Goal: Transaction & Acquisition: Purchase product/service

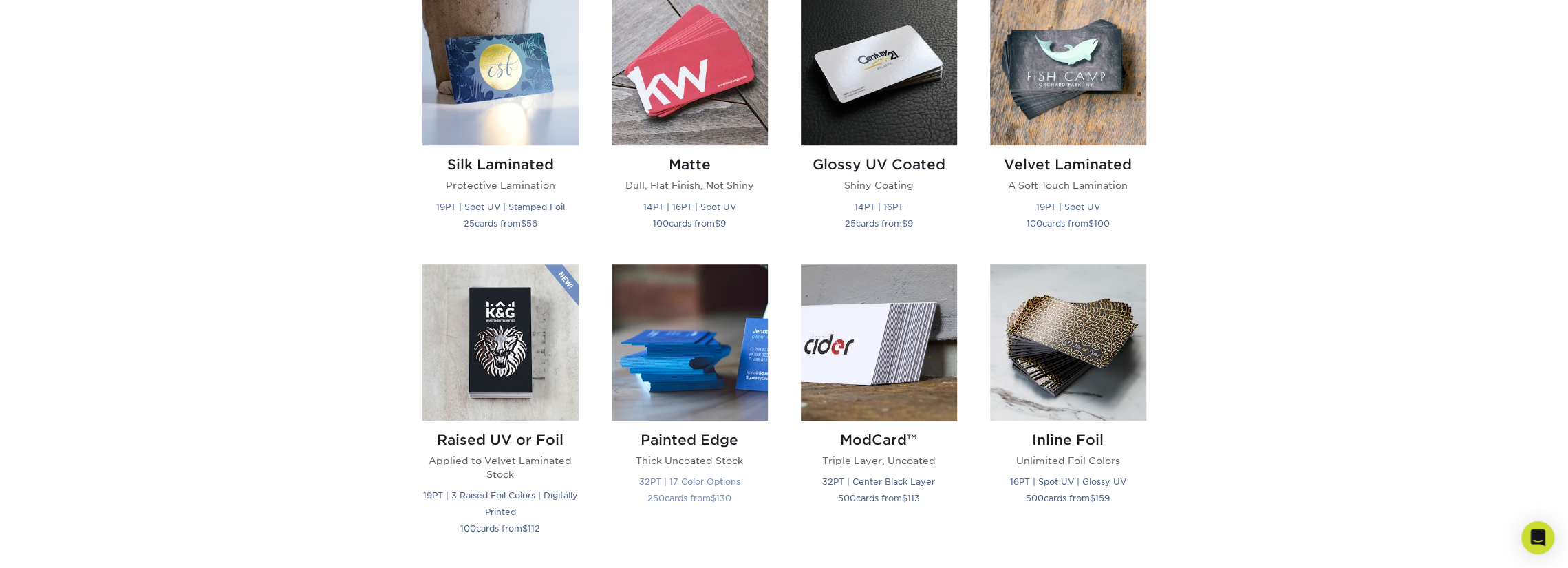
scroll to position [693, 0]
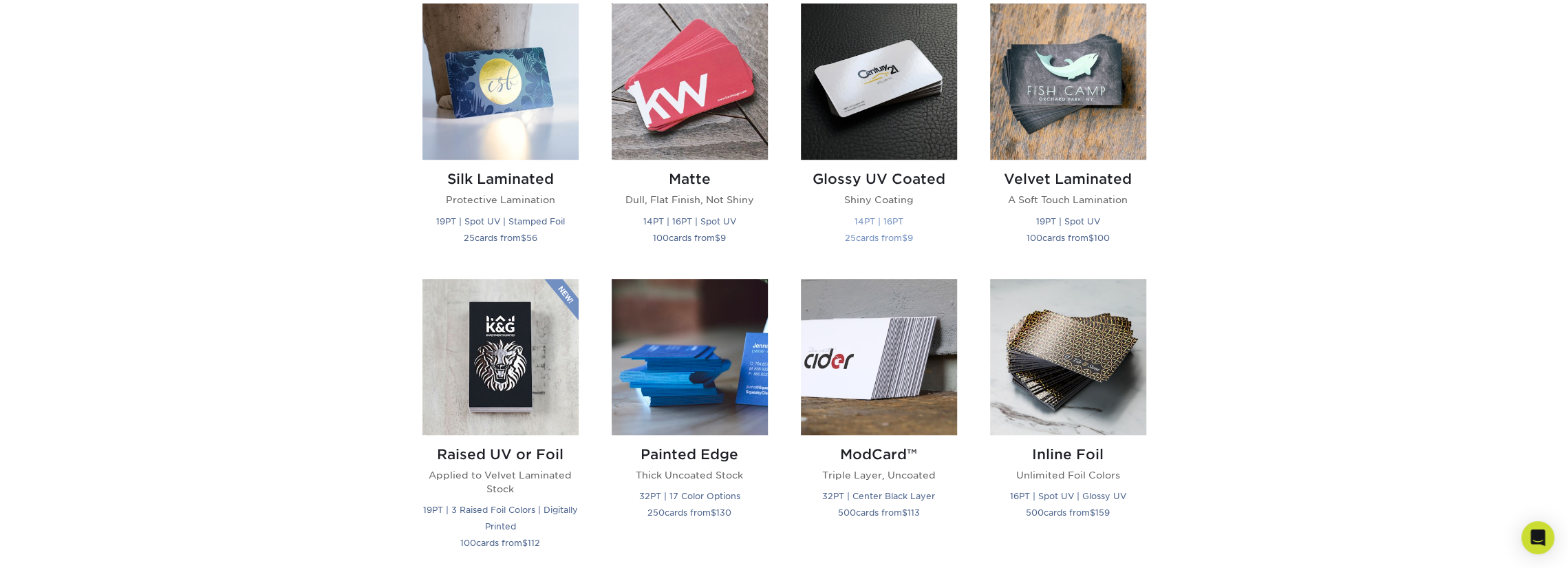
click at [893, 80] on img at bounding box center [878, 81] width 156 height 156
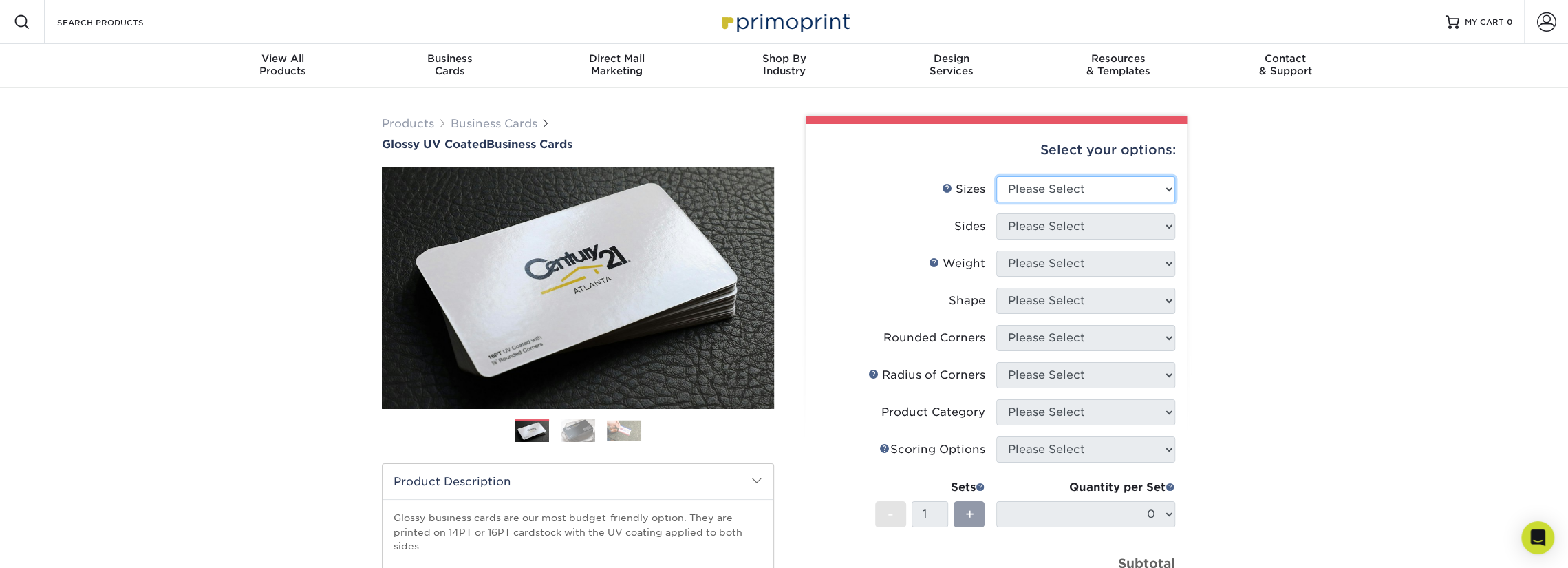
click at [1159, 193] on select "Please Select 1.5" x 3.5" - Mini 1.75" x 3.5" - Mini 2" x 2" - Square 2" x 3" -…" at bounding box center [1086, 189] width 178 height 26
select select "2.00x3.50"
click at [997, 176] on select "Please Select 1.5" x 3.5" - Mini 1.75" x 3.5" - Mini 2" x 2" - Square 2" x 3" -…" at bounding box center [1086, 189] width 178 height 26
click at [1112, 230] on select "Please Select Print Both Sides Print Front Only" at bounding box center [1086, 226] width 178 height 26
select select "32d3c223-f82c-492b-b915-ba065a00862f"
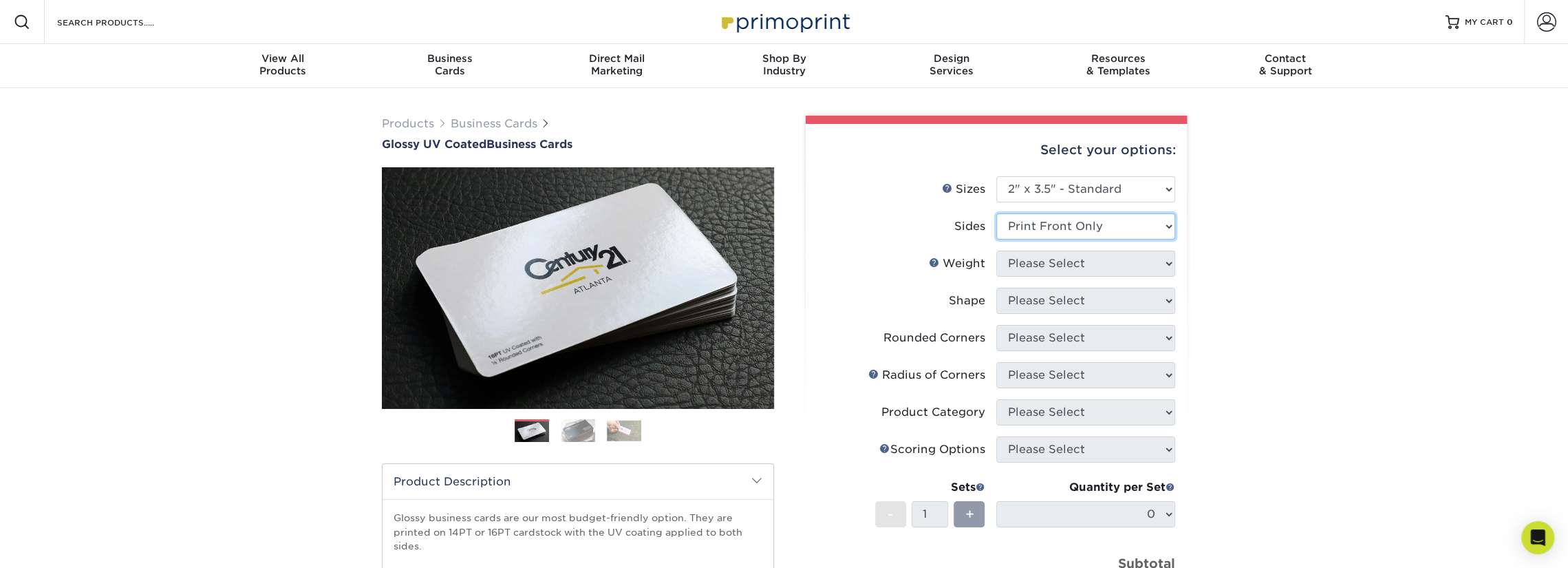
click at [997, 213] on select "Please Select Print Both Sides Print Front Only" at bounding box center [1086, 226] width 178 height 26
click at [1104, 265] on select "Please Select 16PT 14PT" at bounding box center [1086, 263] width 178 height 26
select select "14PT"
click at [997, 251] on select "Please Select 16PT 14PT" at bounding box center [1086, 263] width 178 height 26
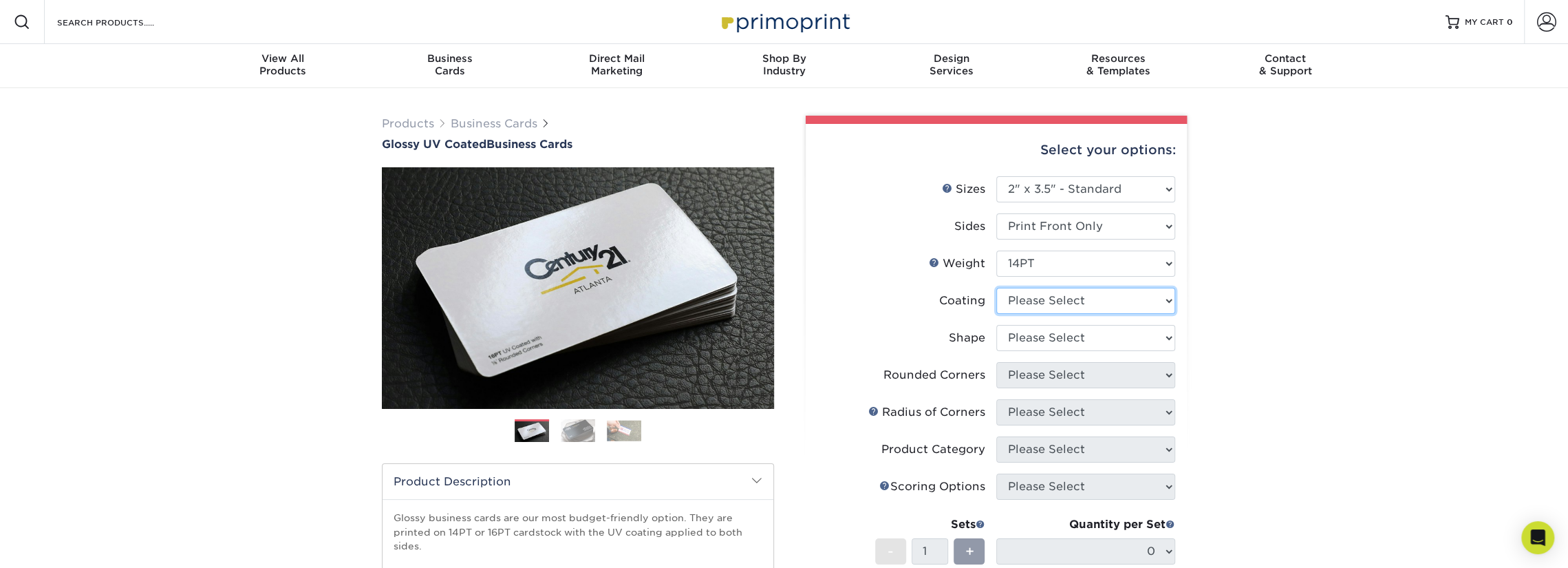
click at [1144, 302] on select at bounding box center [1086, 300] width 178 height 26
click at [997, 288] on select at bounding box center [1086, 300] width 178 height 26
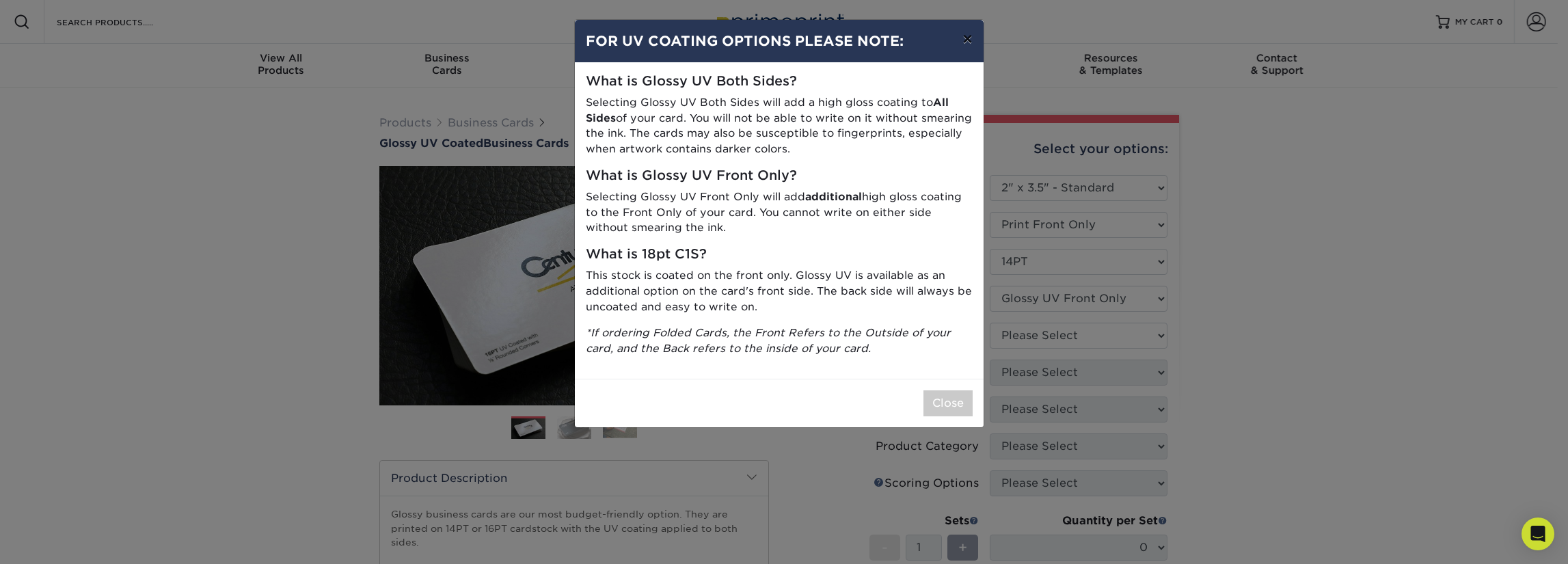
click at [964, 36] on button "×" at bounding box center [967, 38] width 31 height 38
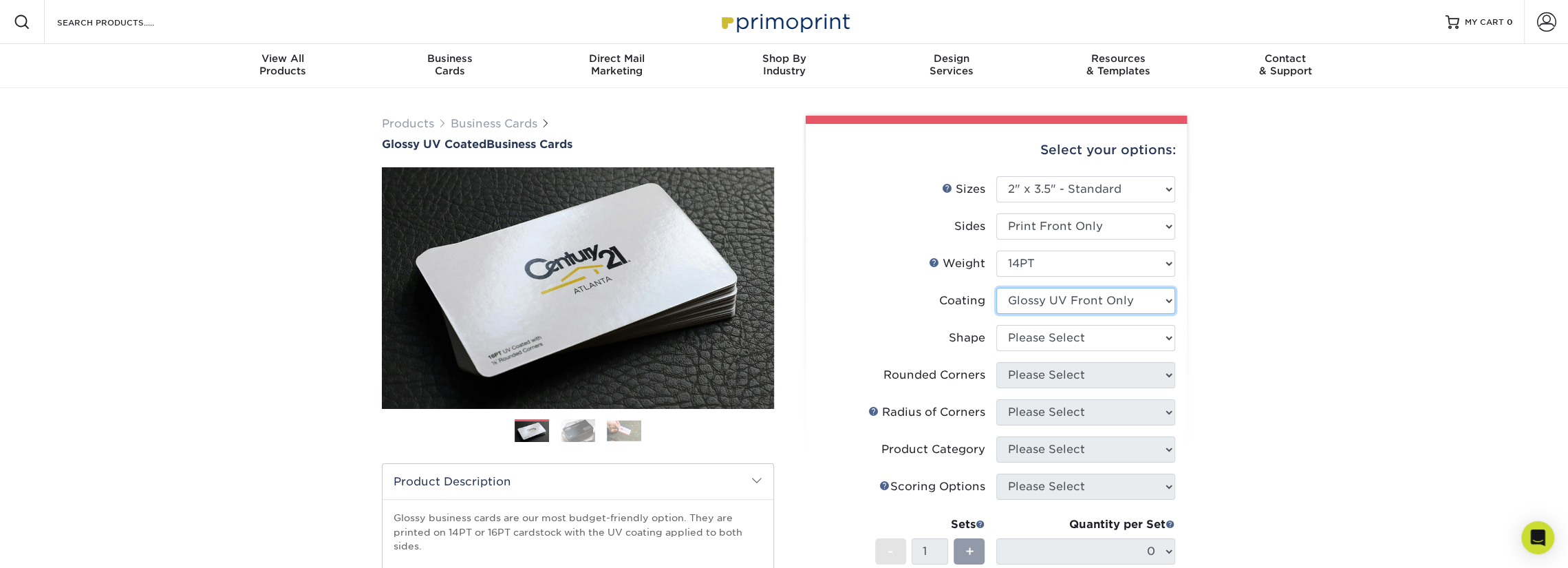
click at [1158, 309] on select at bounding box center [1086, 300] width 178 height 26
click at [997, 288] on select at bounding box center [1086, 300] width 178 height 26
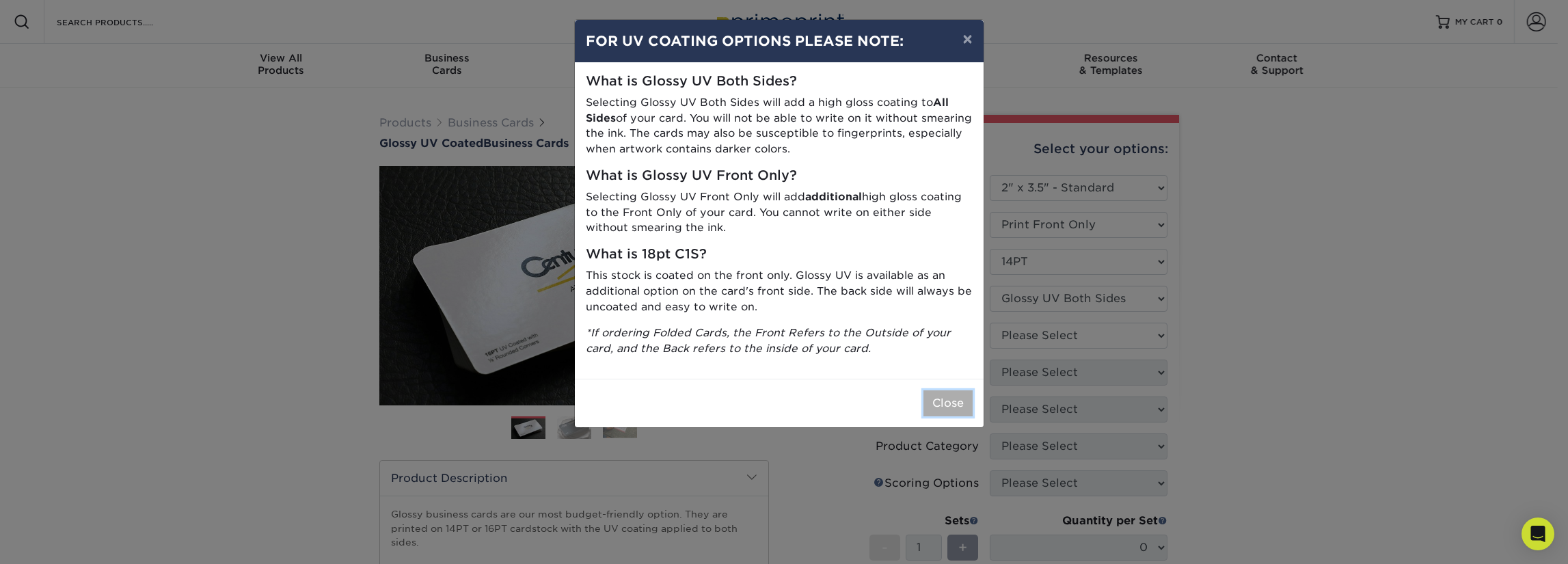
click at [959, 407] on button "Close" at bounding box center [947, 403] width 49 height 26
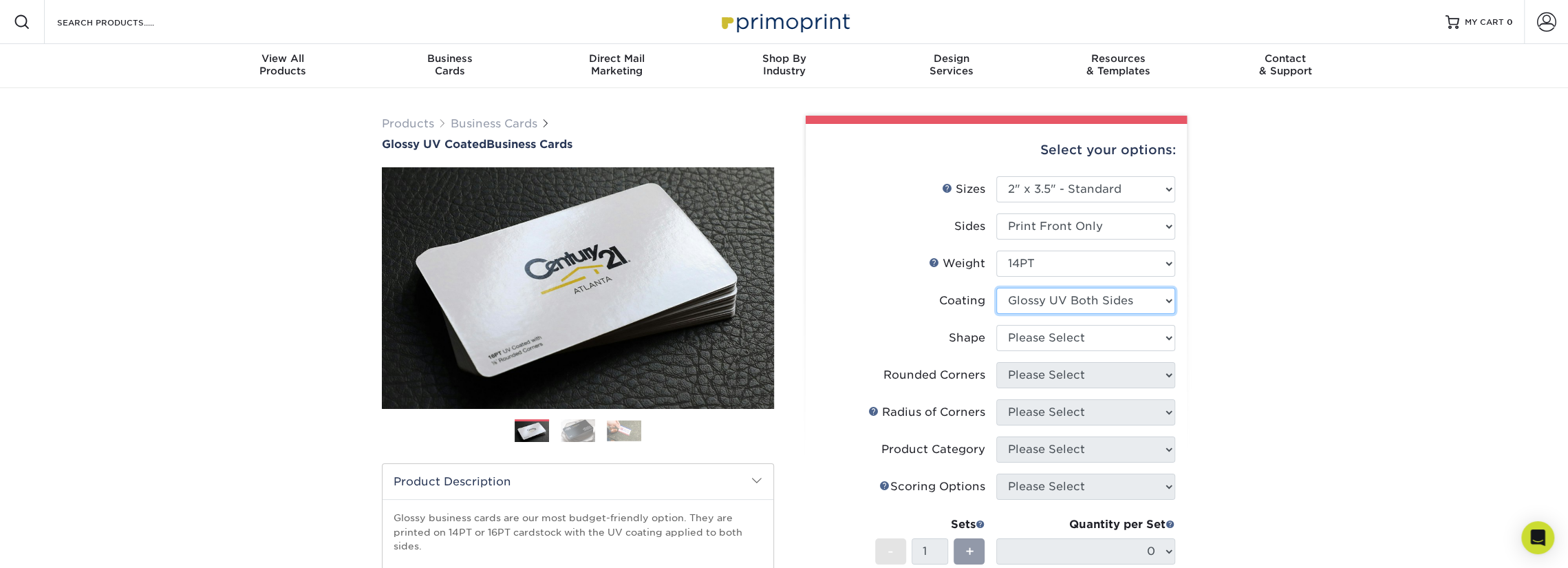
click at [1170, 297] on select at bounding box center [1086, 300] width 178 height 26
select select "1e8116af-acfc-44b1-83dc-8181aa338834"
click at [997, 288] on select at bounding box center [1086, 300] width 178 height 26
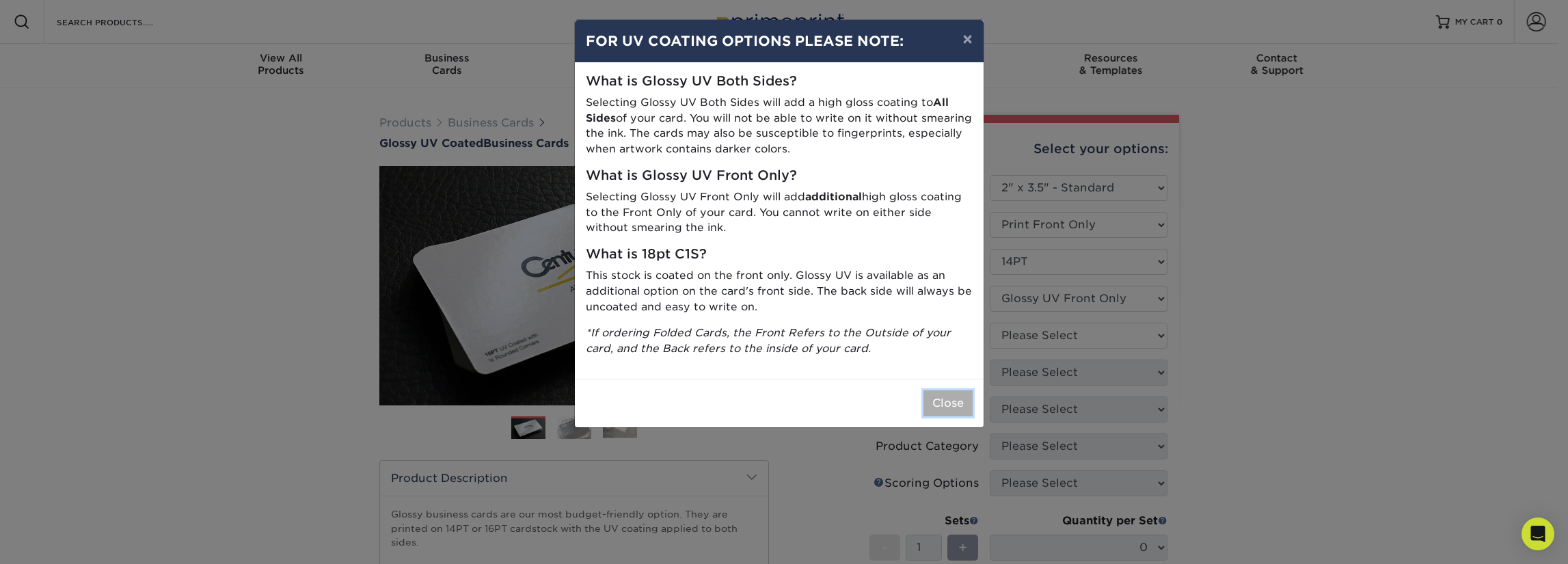
click at [955, 398] on button "Close" at bounding box center [947, 403] width 49 height 26
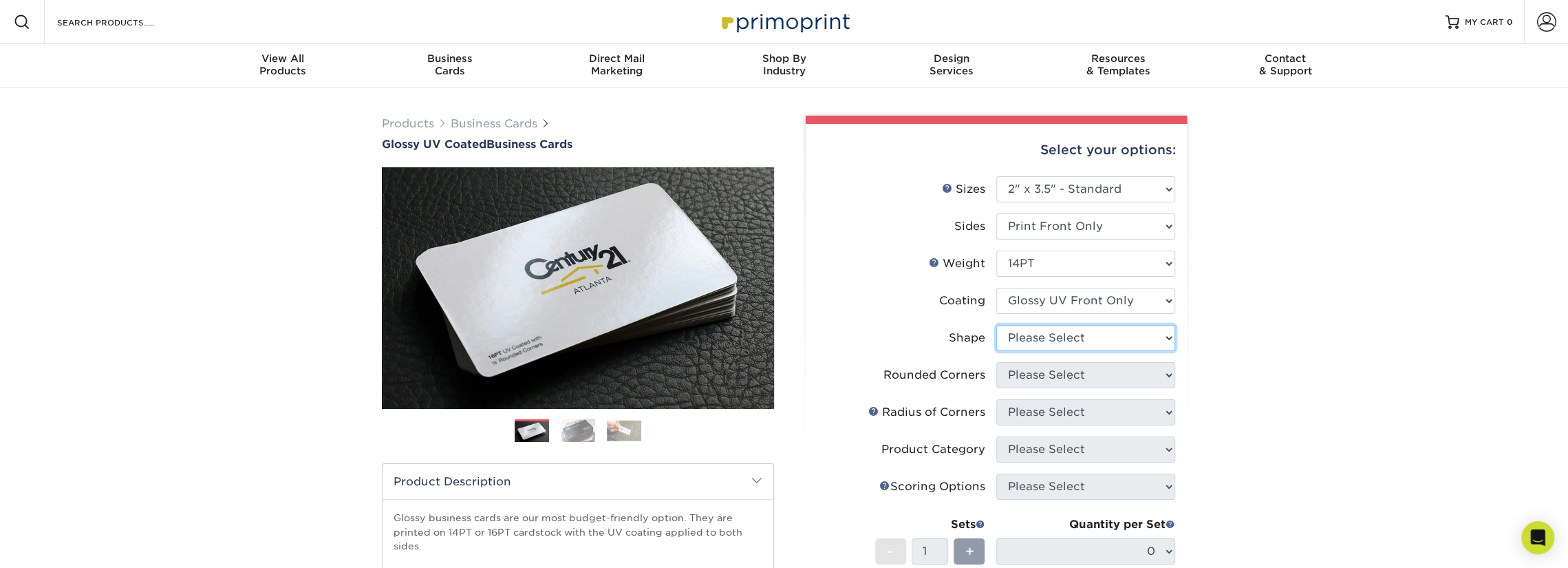
click at [1135, 338] on select "Please Select Standard" at bounding box center [1086, 338] width 178 height 26
select select "standard"
click at [997, 325] on select "Please Select Standard" at bounding box center [1086, 338] width 178 height 26
click at [1137, 378] on select "Please Select Yes - Round 2 Corners Yes - Round 4 Corners No" at bounding box center [1086, 374] width 178 height 26
select select "0"
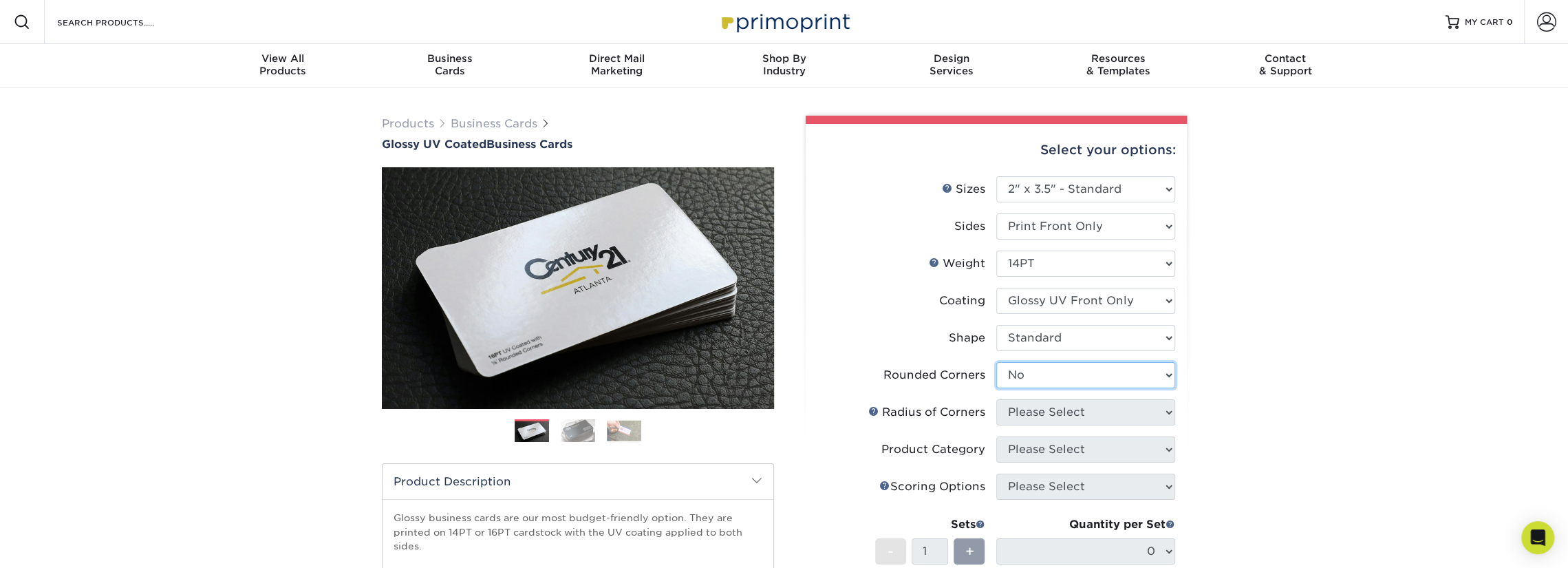
click at [997, 362] on select "Please Select Yes - Round 2 Corners Yes - Round 4 Corners No" at bounding box center [1086, 374] width 178 height 26
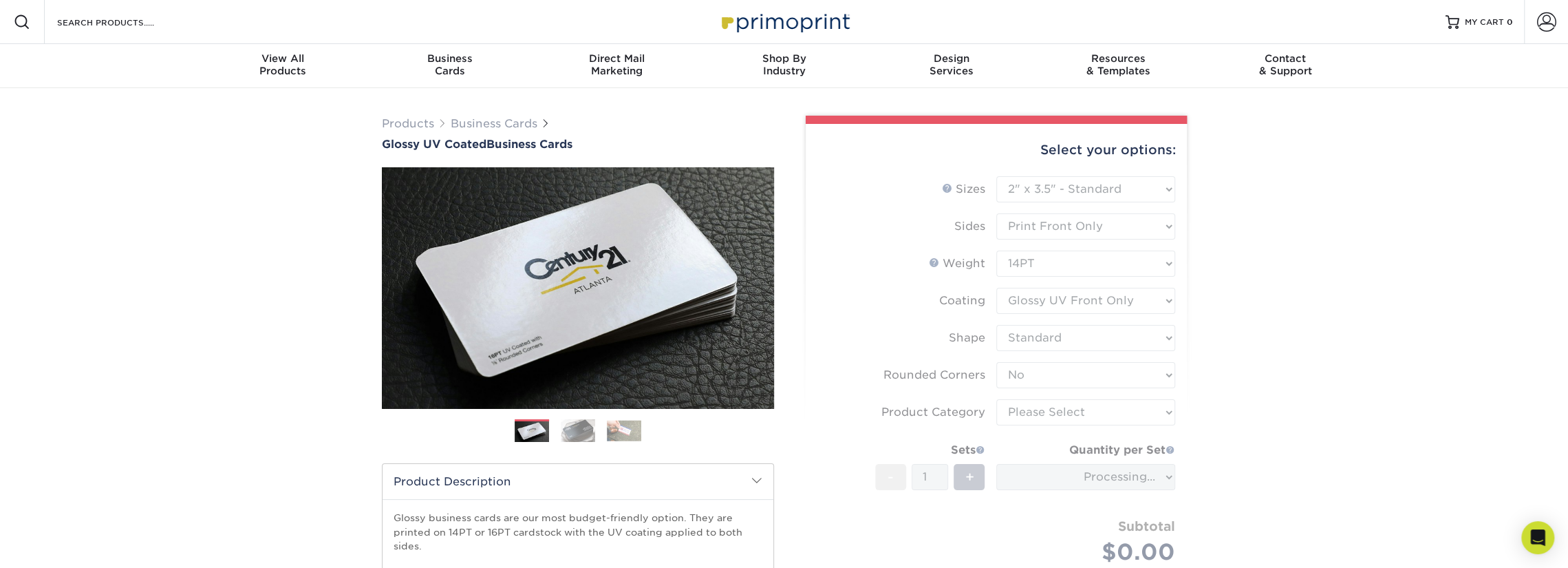
click at [1160, 419] on form "Sizes Help Sizes Please Select 1.5" x 3.5" - Mini 1.75" x 3.5" - Mini 2" x 2" -…" at bounding box center [996, 386] width 359 height 421
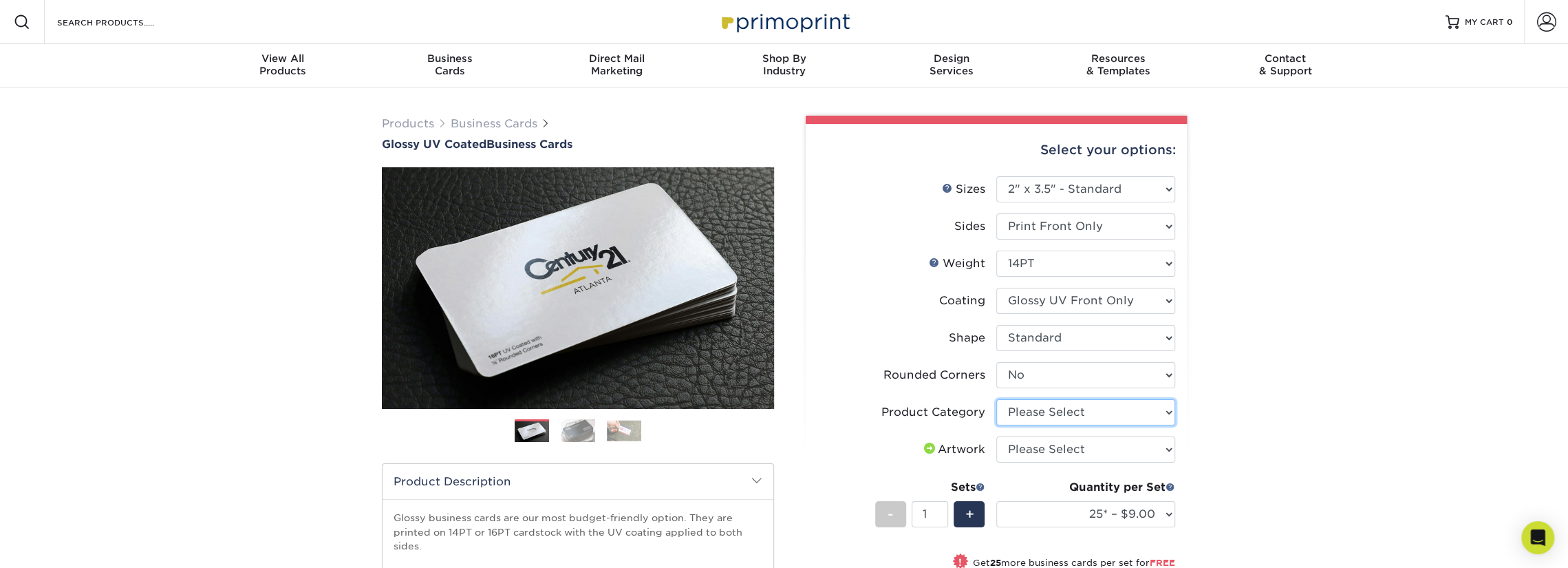
click at [1168, 412] on select "Please Select Business Cards" at bounding box center [1086, 412] width 178 height 26
select select "3b5148f1-0588-4f88-a218-97bcfdce65c1"
click at [997, 400] on select "Please Select Business Cards" at bounding box center [1086, 412] width 178 height 26
click at [1162, 450] on select "Please Select I will upload files I need a design - $100" at bounding box center [1086, 449] width 178 height 26
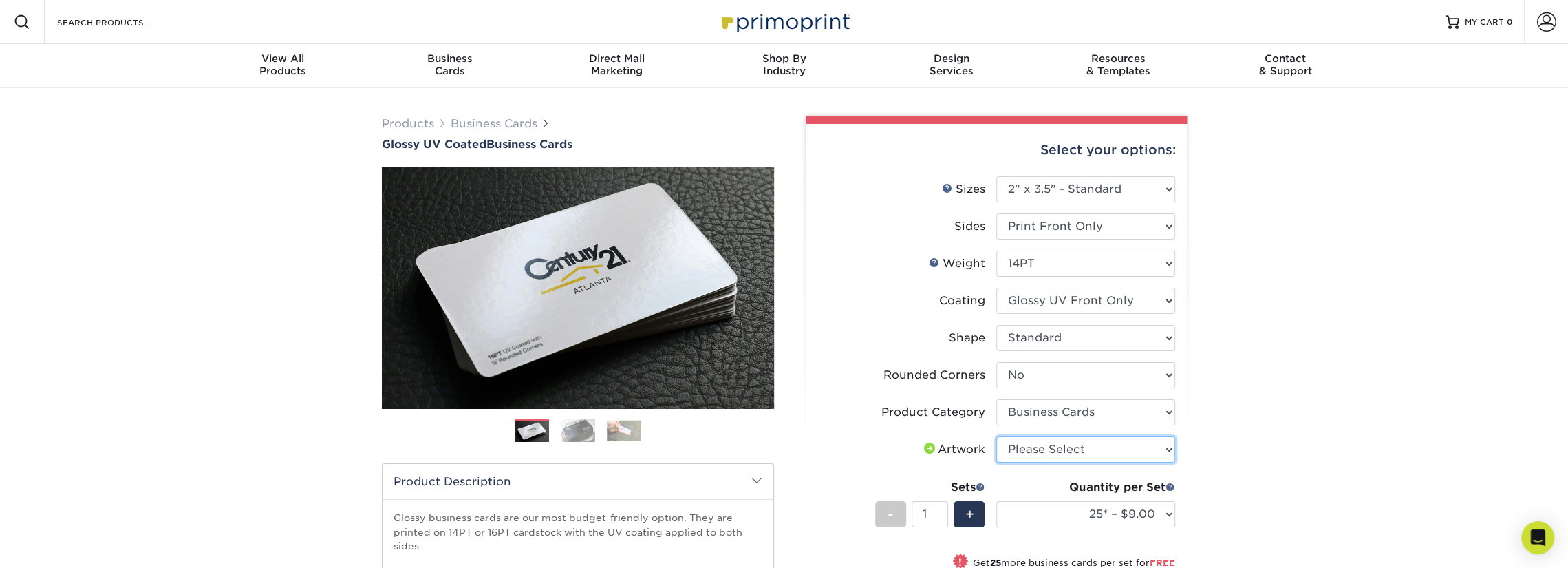
click at [1162, 450] on select "Please Select I will upload files I need a design - $100" at bounding box center [1086, 449] width 178 height 26
click at [1253, 444] on div "Products Business Cards Glossy UV Coated Business Cards Previous Next" at bounding box center [784, 479] width 1568 height 783
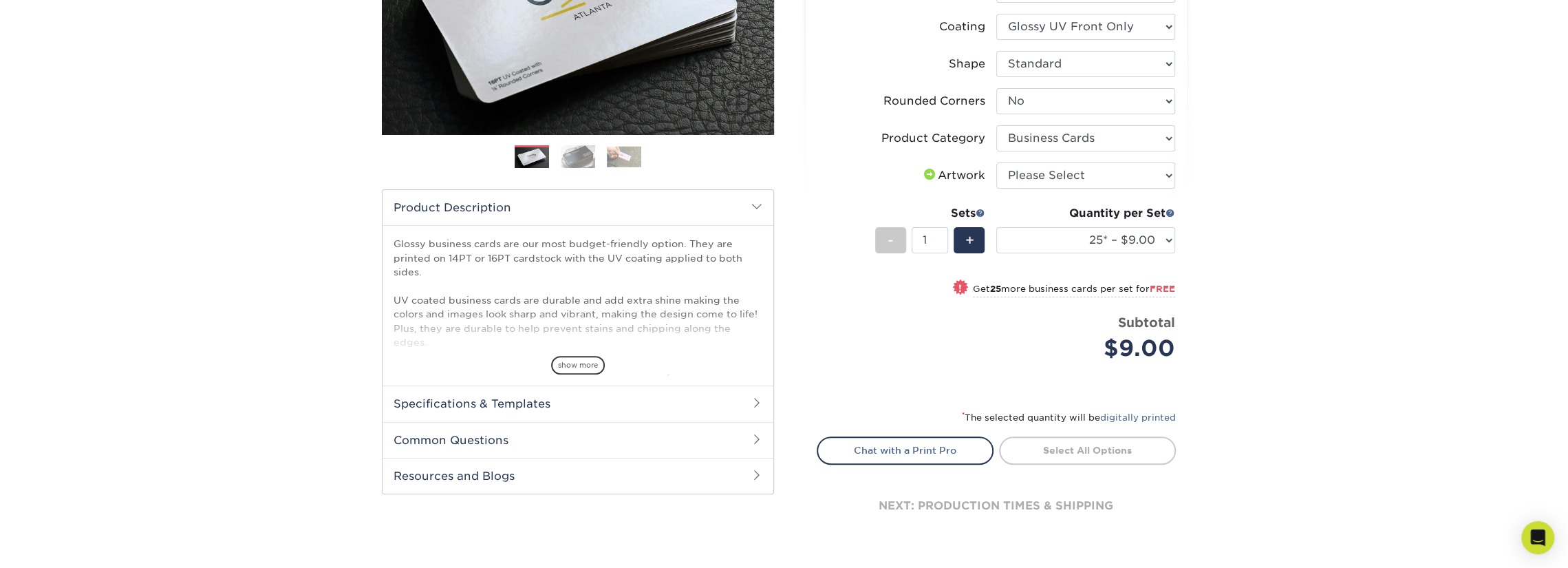
scroll to position [273, 0]
click at [521, 404] on h2 "Specifications & Templates" at bounding box center [578, 404] width 391 height 36
click at [512, 399] on h2 "Specifications & Templates" at bounding box center [578, 404] width 391 height 36
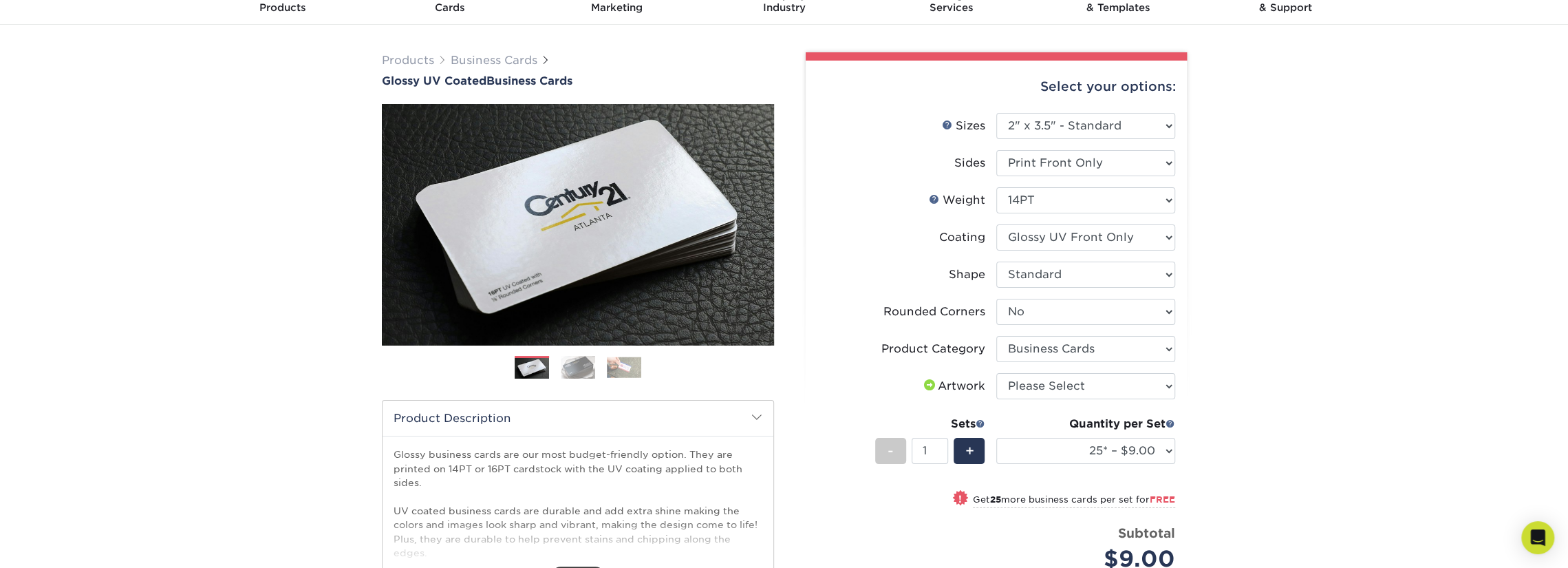
scroll to position [0, 0]
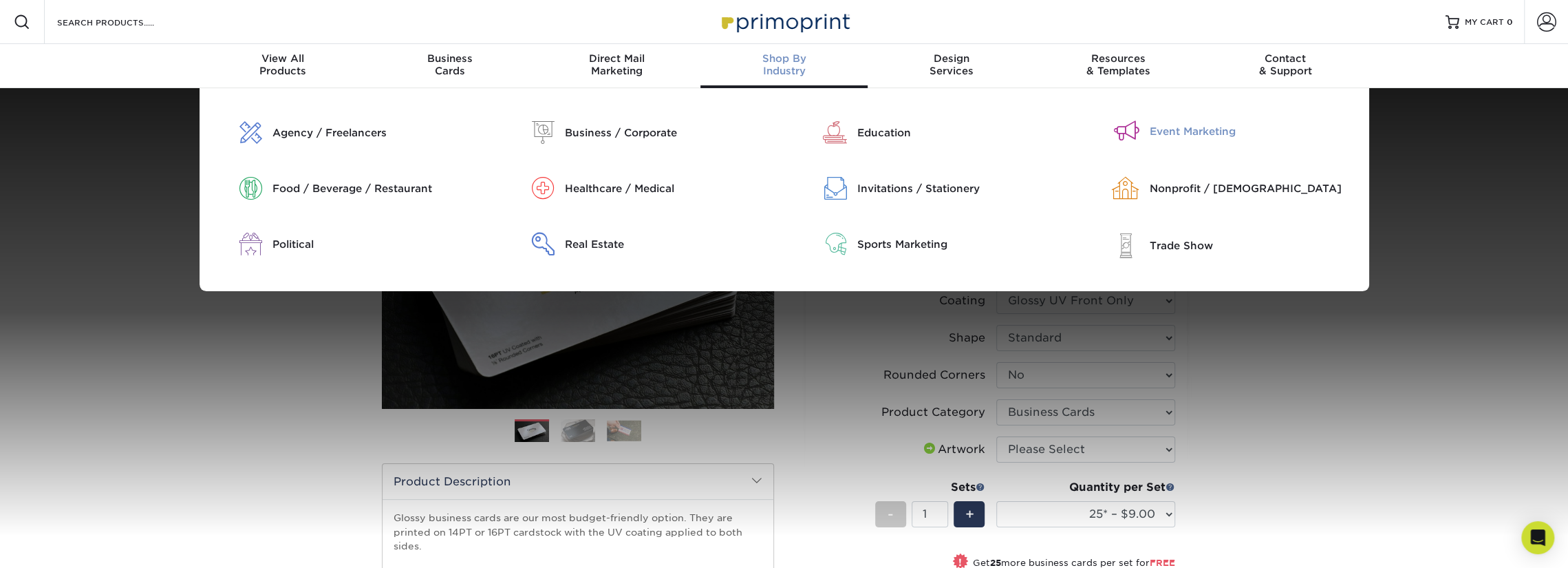
click at [1195, 133] on div "Event Marketing" at bounding box center [1254, 131] width 209 height 15
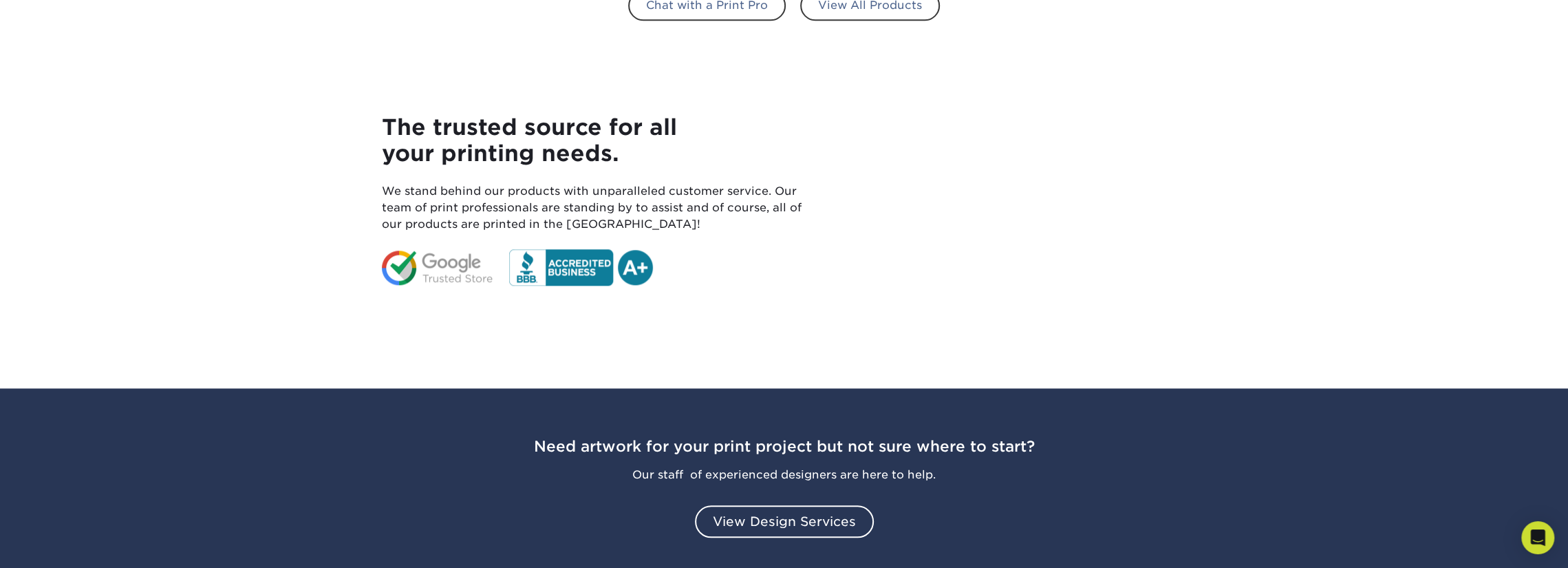
scroll to position [1205, 0]
